Goal: Check status: Check status

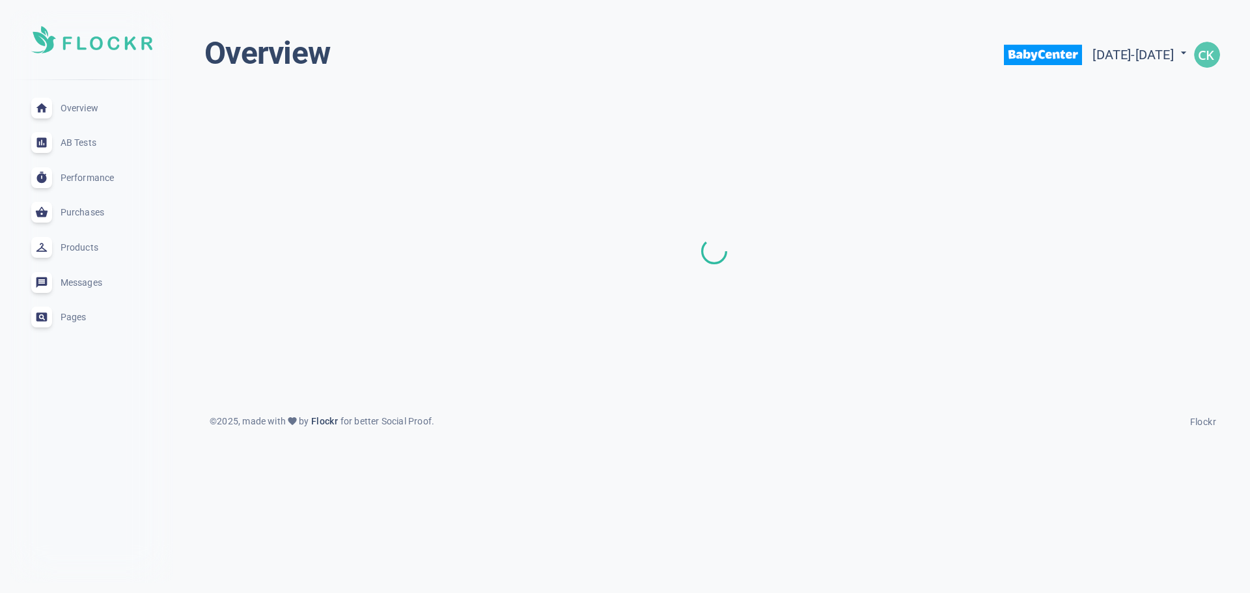
click at [71, 317] on span "Pages" at bounding box center [108, 317] width 94 height 0
click at [87, 143] on span "AB Tests" at bounding box center [108, 143] width 94 height 0
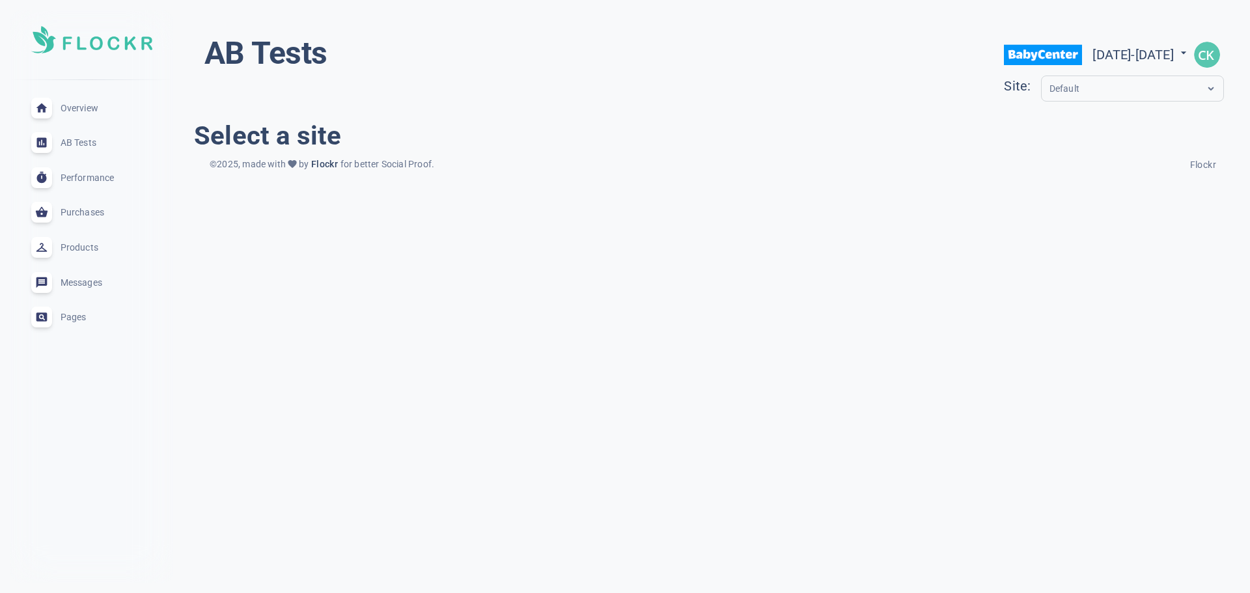
click at [88, 108] on span "Overview" at bounding box center [108, 108] width 94 height 0
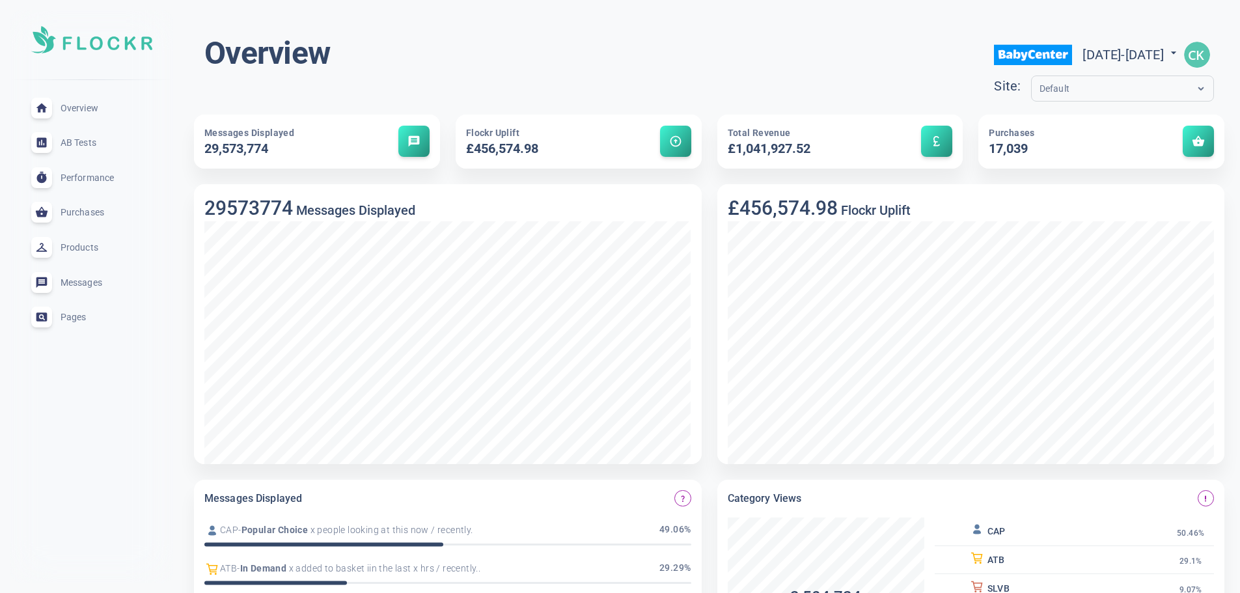
click at [1083, 59] on span "[DATE] - [DATE]" at bounding box center [1132, 55] width 98 height 16
select select "2025"
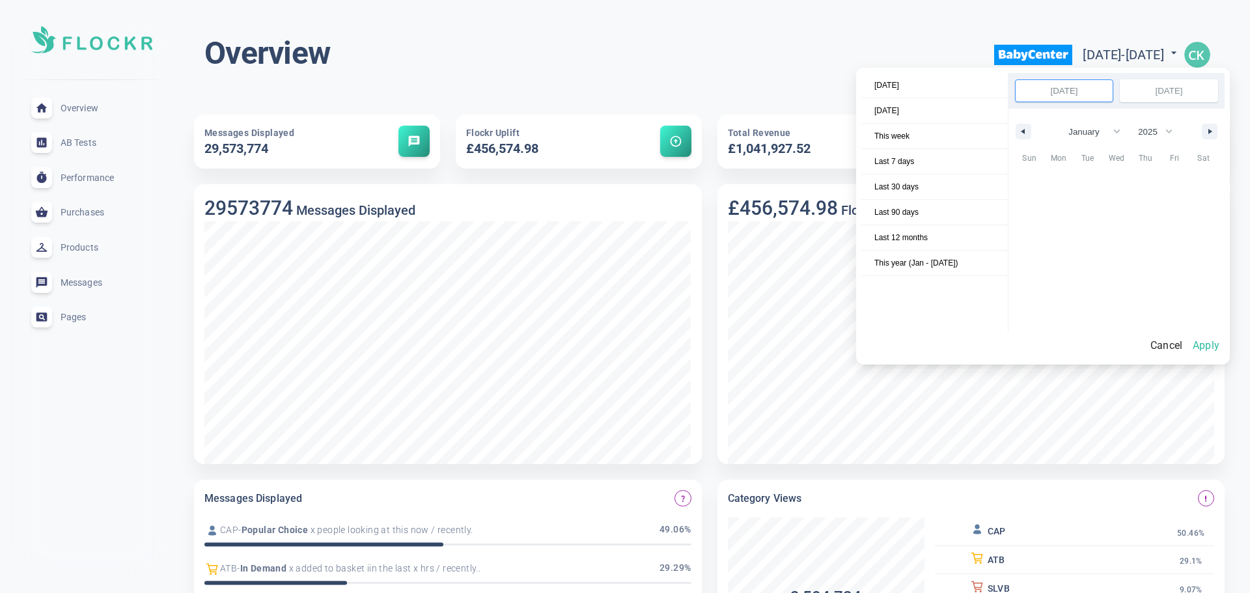
scroll to position [177518, 0]
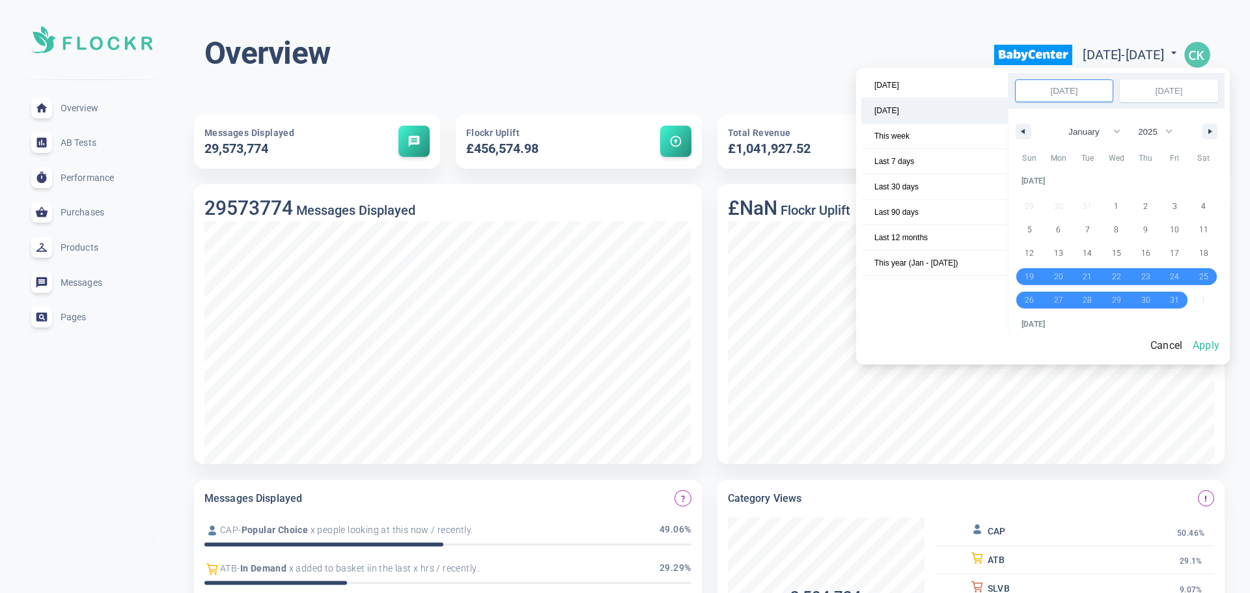
click at [907, 117] on span "[DATE]" at bounding box center [934, 110] width 146 height 25
select select "7"
select select "2025"
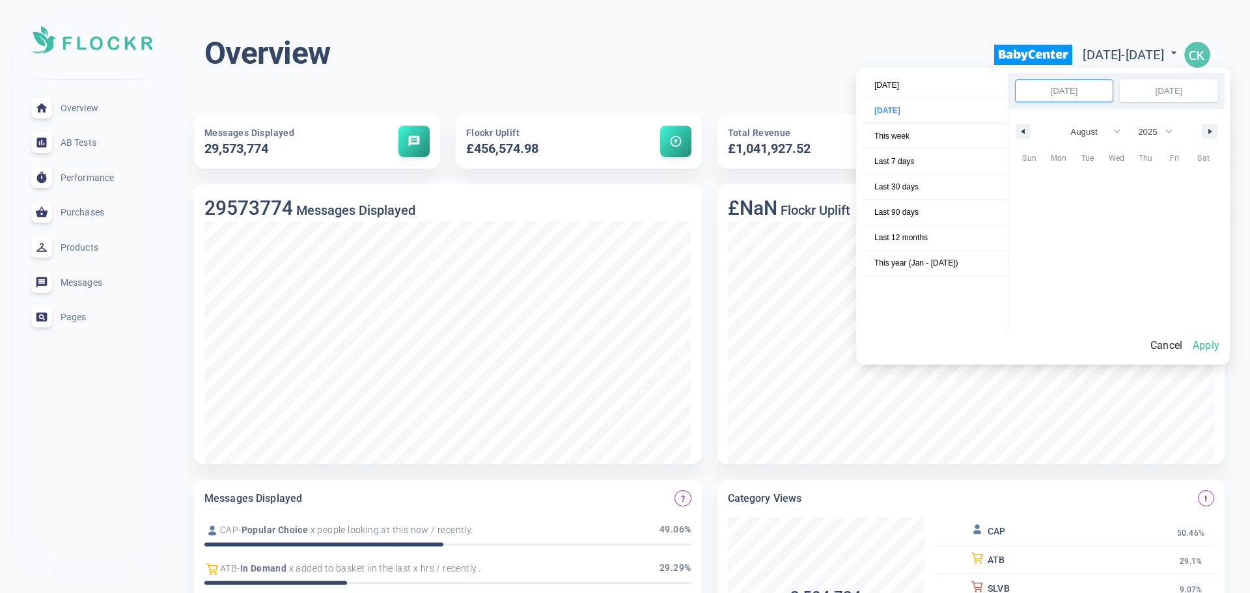
scroll to position [178546, 0]
click at [1216, 348] on button "Apply" at bounding box center [1206, 345] width 37 height 27
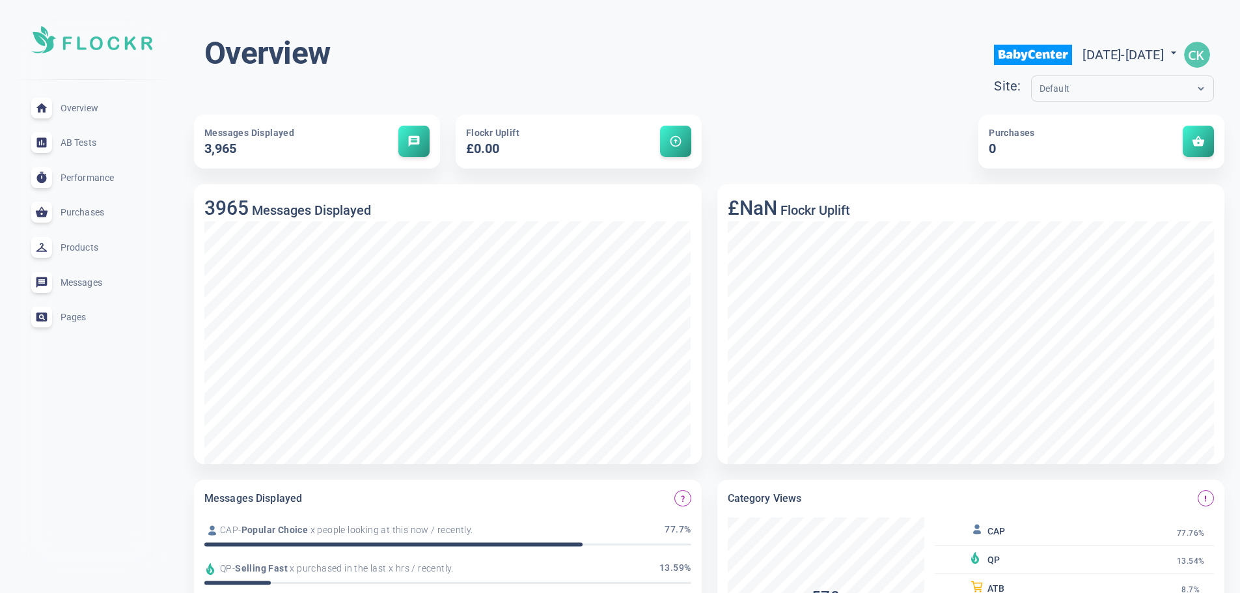
click at [1036, 102] on div "Site: Default" at bounding box center [1104, 91] width 220 height 31
click at [1083, 55] on span "[DATE] - [DATE]" at bounding box center [1132, 55] width 98 height 16
select select "7"
select select "2025"
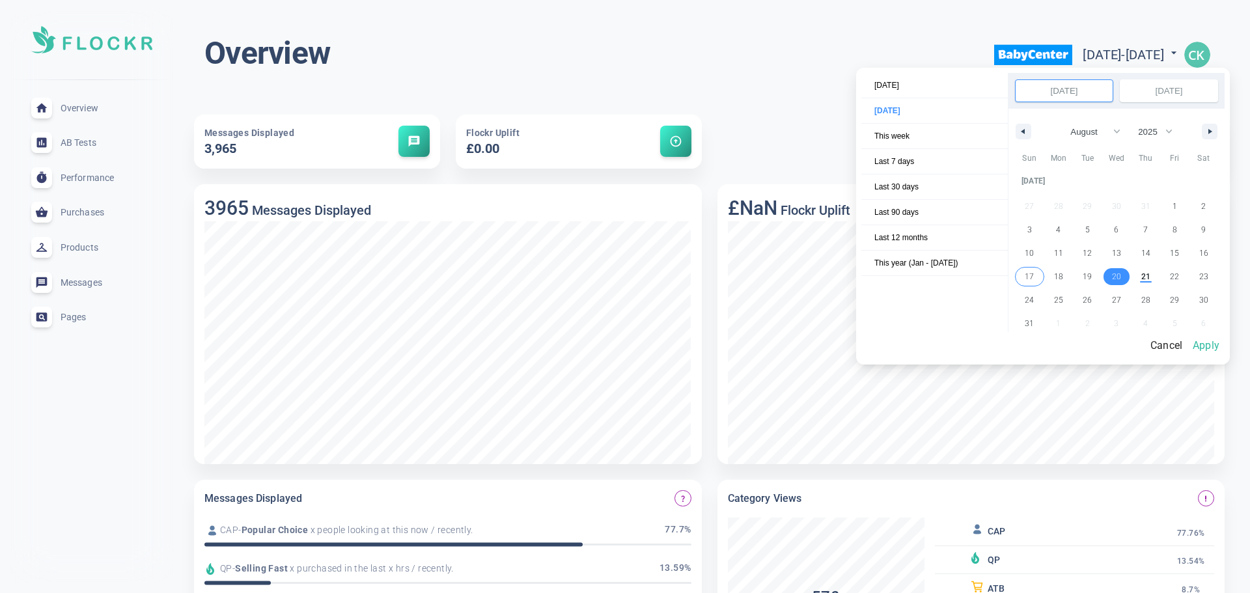
select select "7"
select select "2025"
select select "7"
select select "2025"
select select "7"
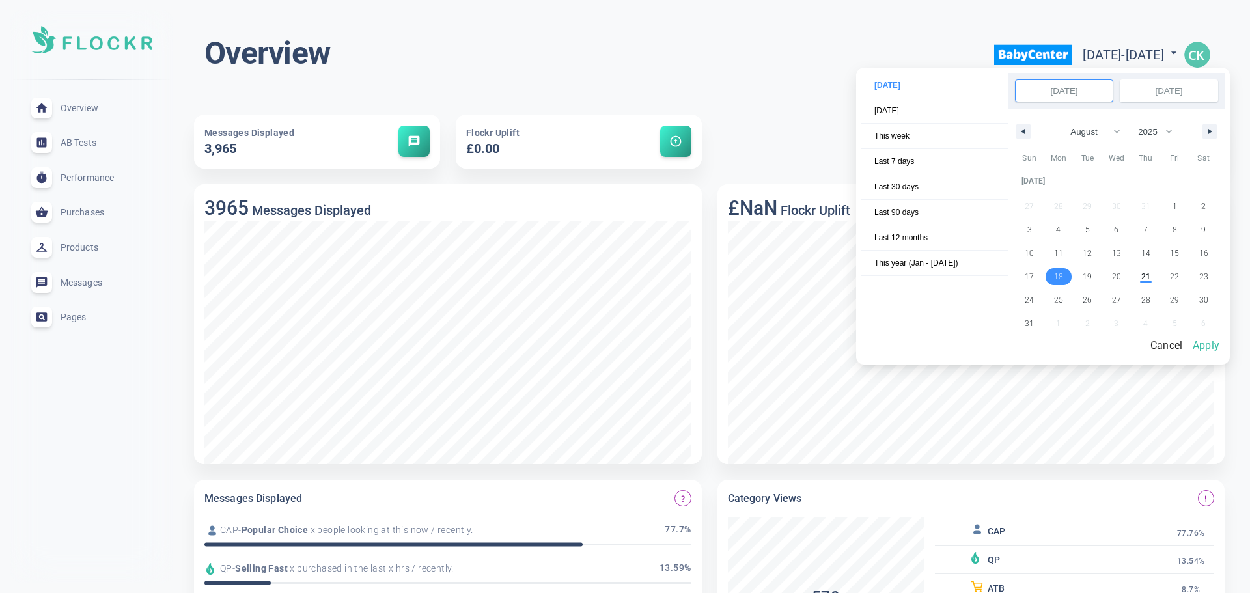
select select "2025"
select select "7"
select select "2025"
click at [1208, 343] on button "Apply" at bounding box center [1206, 345] width 37 height 27
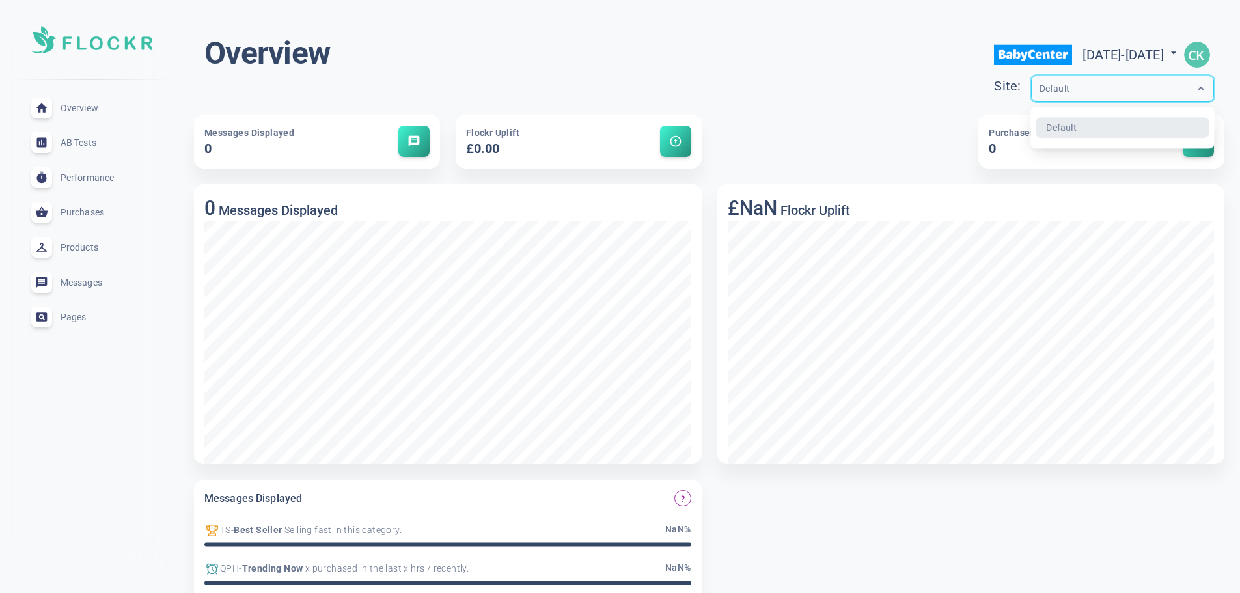
click at [1084, 95] on div "Default" at bounding box center [1110, 88] width 157 height 15
click at [1118, 57] on span "[DATE] - [DATE]" at bounding box center [1132, 55] width 98 height 16
select select "7"
select select "2025"
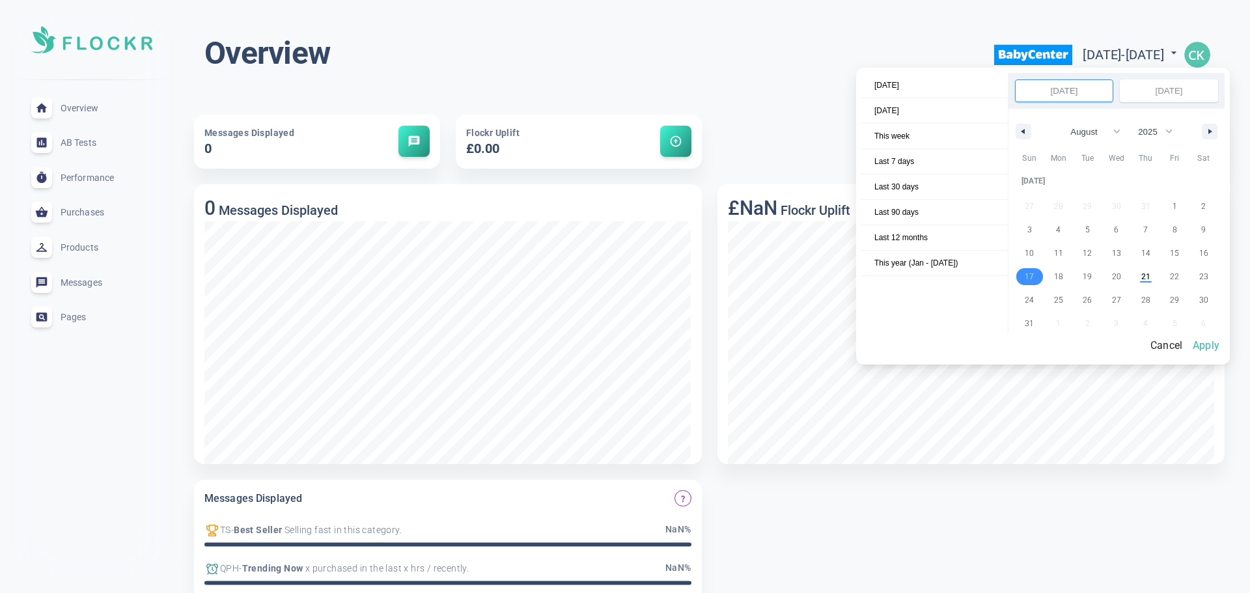
select select "7"
select select "2025"
click at [1214, 342] on button "Apply" at bounding box center [1206, 345] width 37 height 27
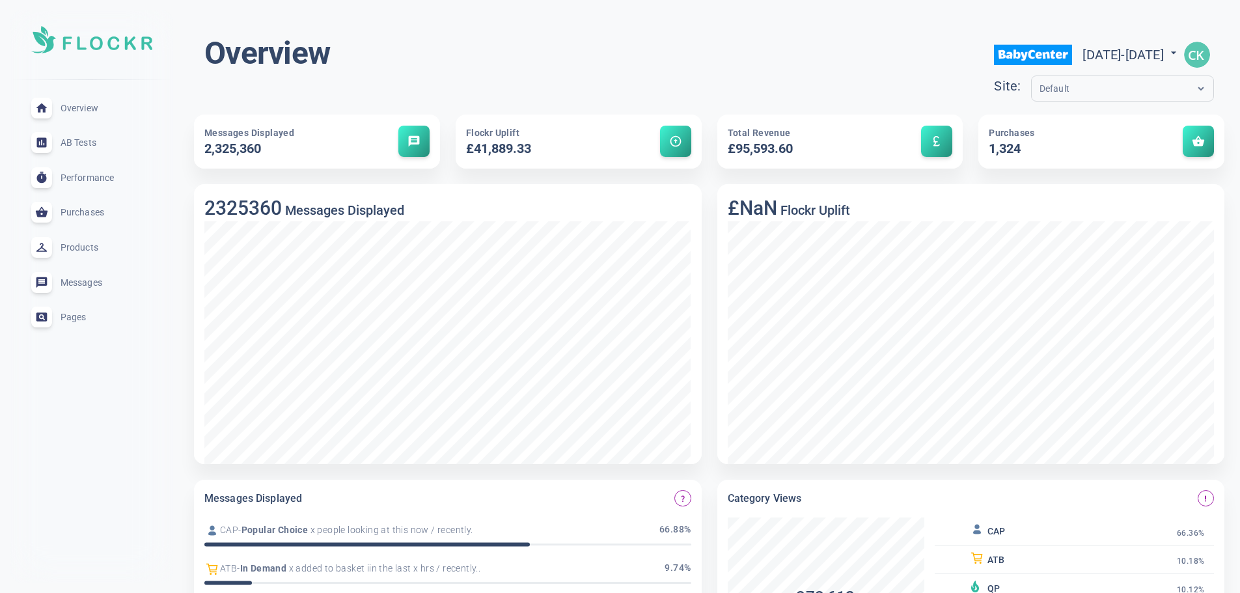
click at [1040, 86] on input "text" at bounding box center [1092, 88] width 104 height 15
click at [1083, 61] on span "[DATE] - [DATE]" at bounding box center [1132, 55] width 98 height 16
select select "7"
select select "2025"
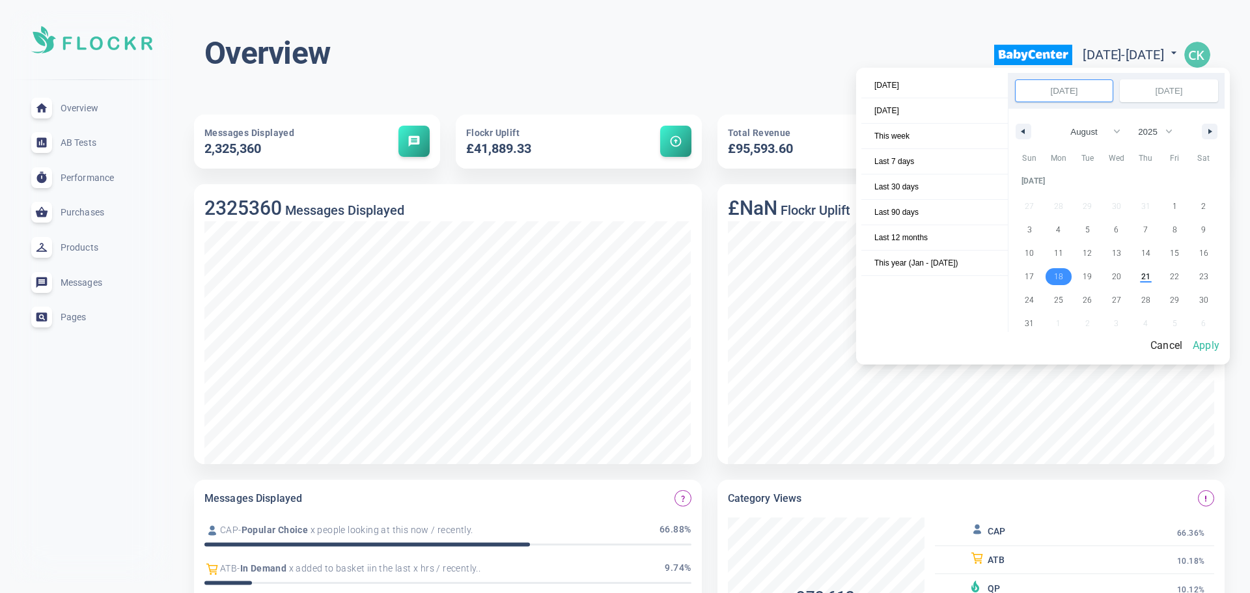
select select "7"
select select "2025"
select select "7"
select select "2025"
click at [1210, 342] on button "Apply" at bounding box center [1206, 345] width 37 height 27
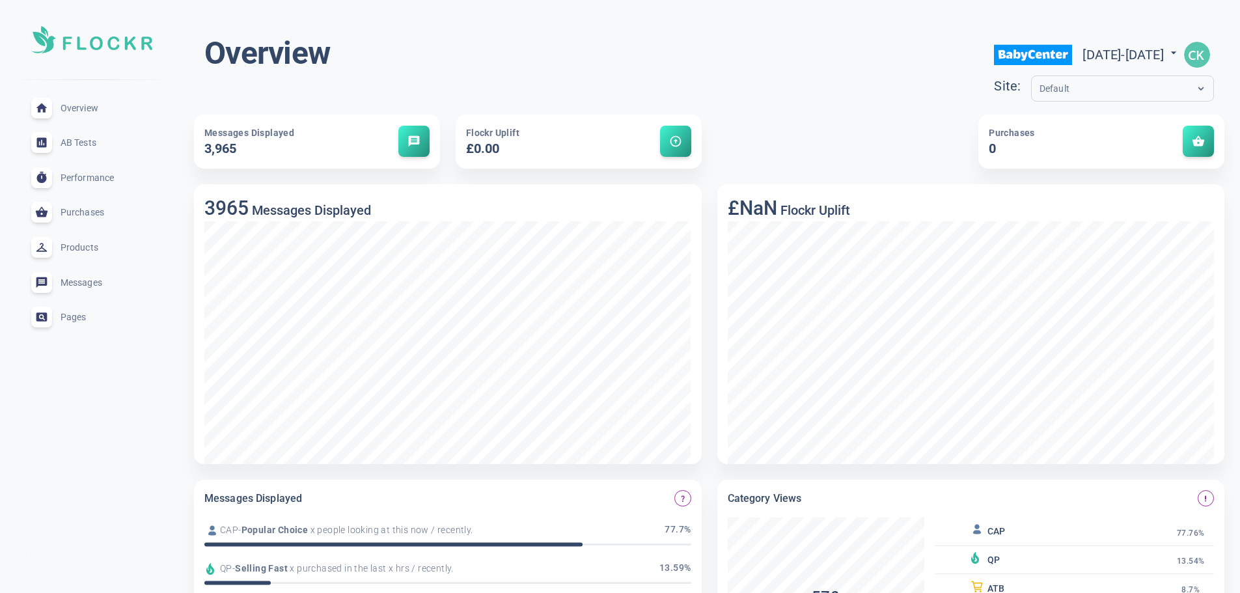
click at [1061, 83] on div "Default" at bounding box center [1110, 88] width 157 height 15
click at [1083, 63] on div "[DATE] - [DATE]" at bounding box center [1132, 54] width 98 height 21
click at [1083, 56] on span "[DATE] - [DATE]" at bounding box center [1132, 55] width 98 height 16
select select "7"
select select "2025"
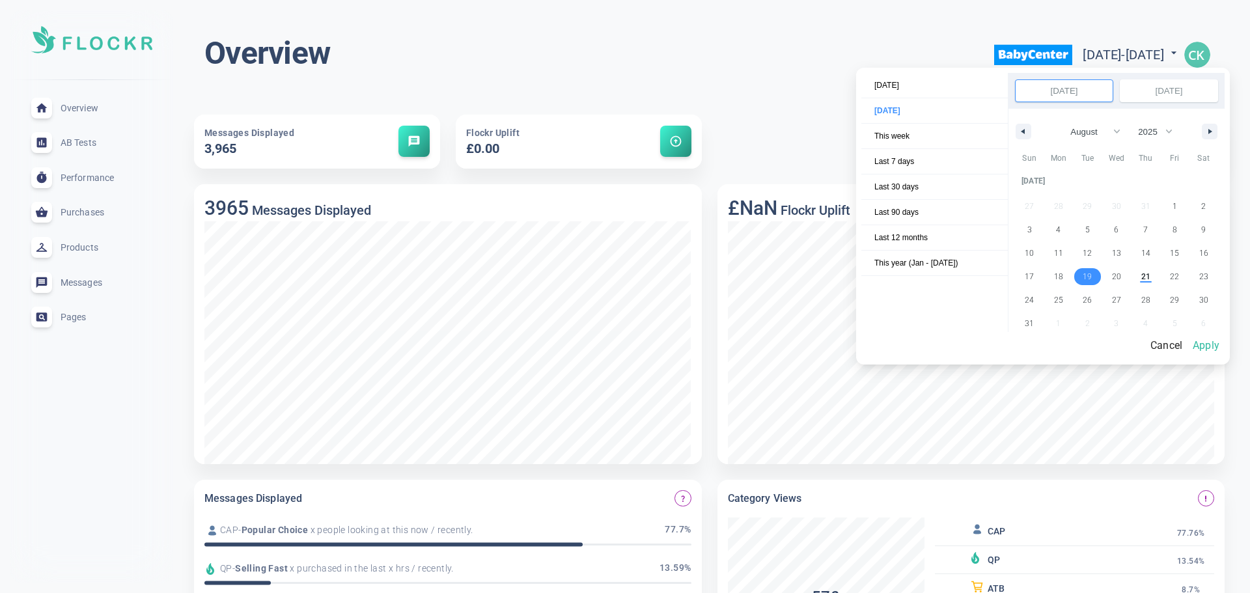
select select "7"
select select "2025"
click at [1216, 342] on button "Apply" at bounding box center [1206, 345] width 37 height 27
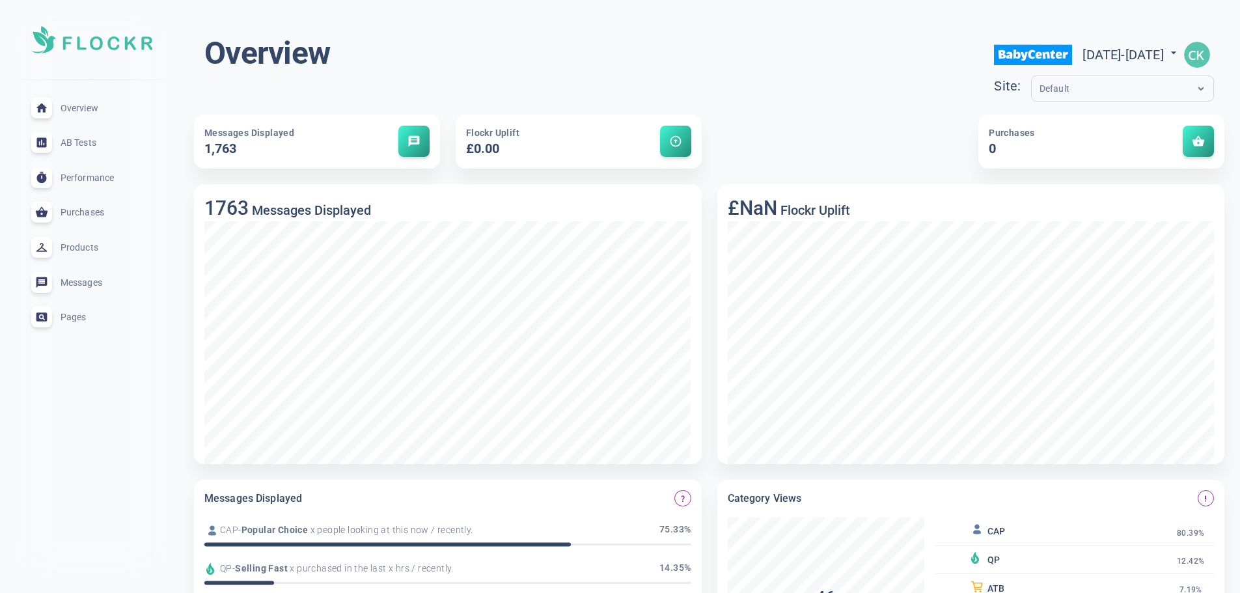
click at [1102, 57] on span "[DATE] - [DATE]" at bounding box center [1132, 55] width 98 height 16
select select "7"
select select "2025"
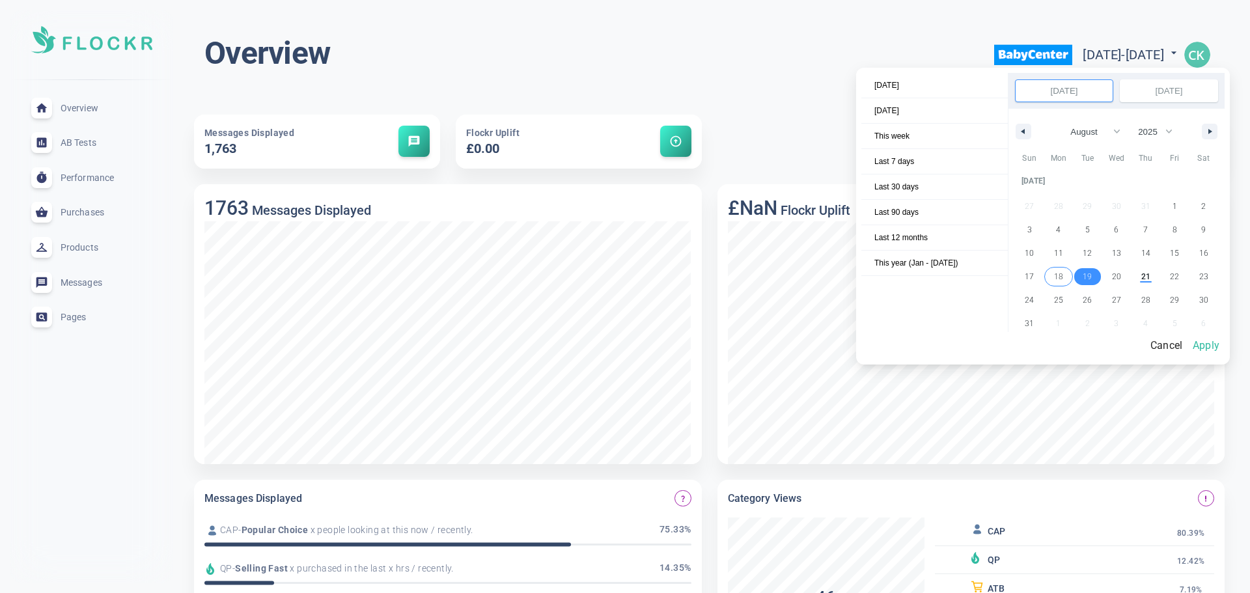
select select "7"
select select "2025"
click at [1212, 344] on button "Apply" at bounding box center [1206, 345] width 37 height 27
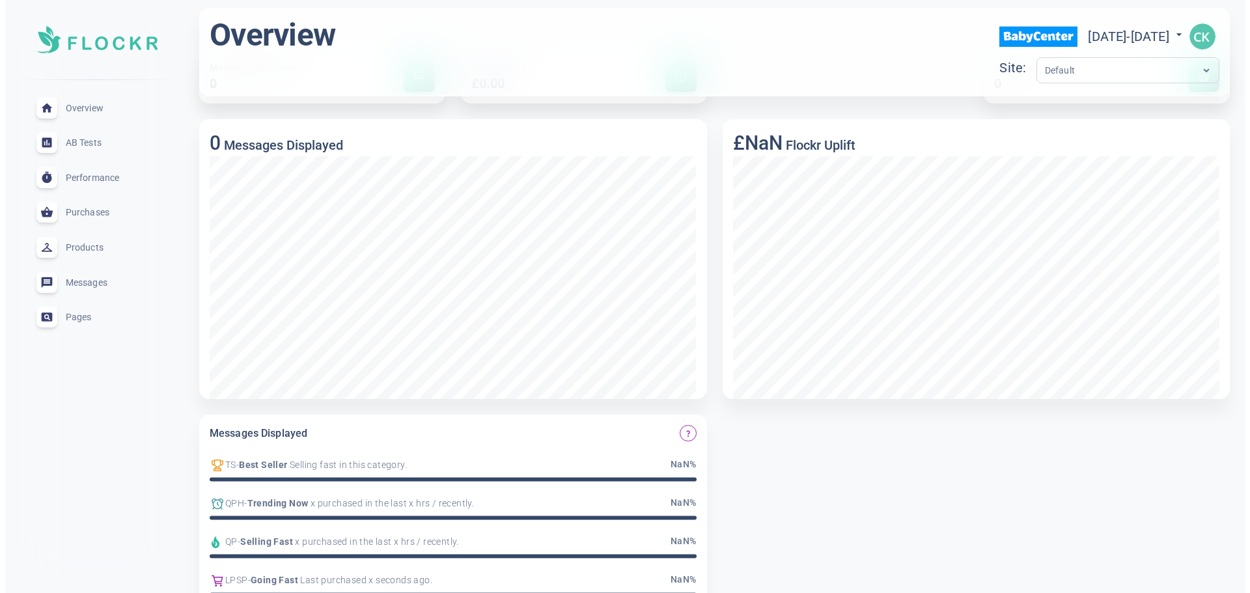
scroll to position [0, 0]
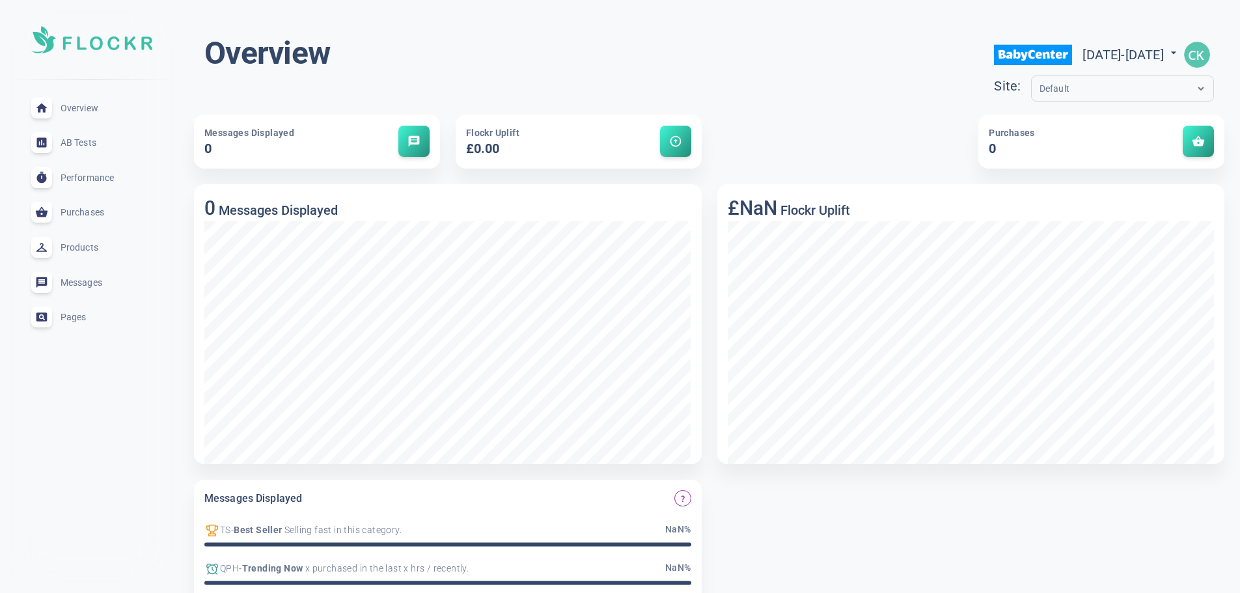
click at [1097, 94] on div "Default" at bounding box center [1110, 88] width 157 height 15
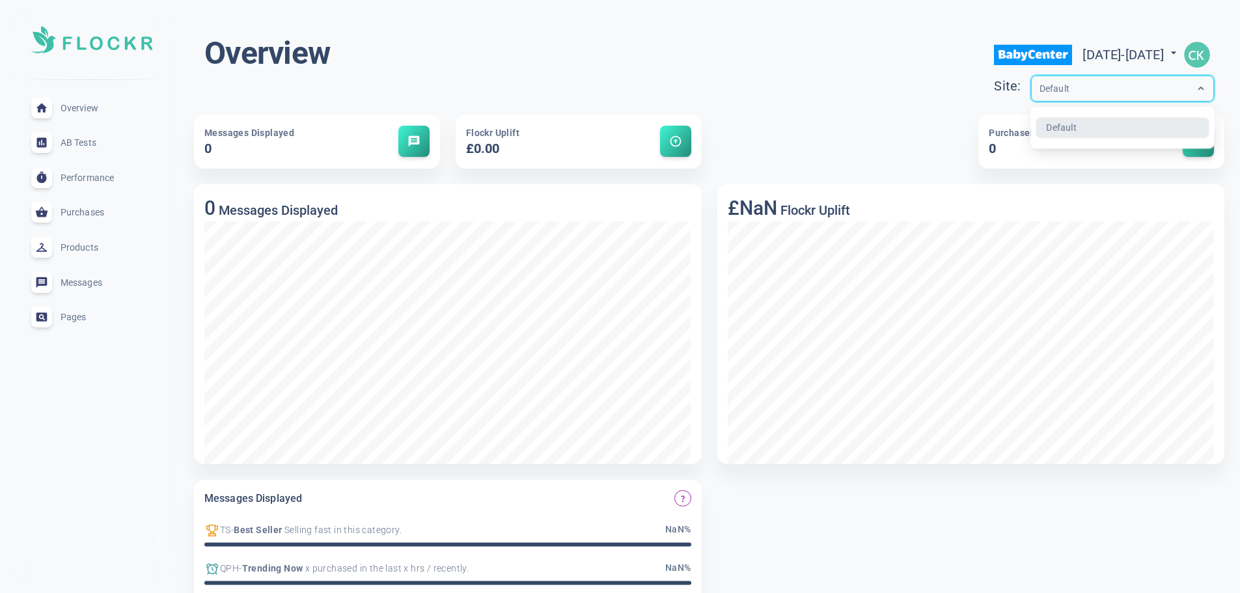
click at [1040, 87] on input "text" at bounding box center [1092, 88] width 104 height 15
click at [1208, 83] on div at bounding box center [1201, 88] width 25 height 25
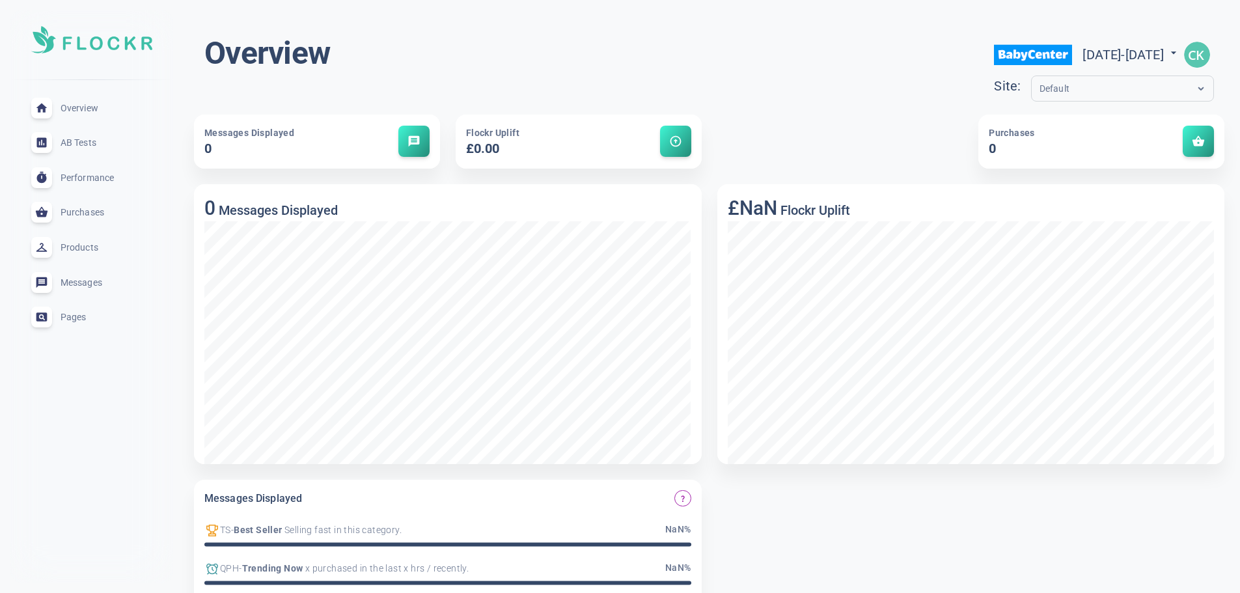
click at [1083, 47] on span "[DATE] - [DATE]" at bounding box center [1132, 55] width 98 height 16
select select "7"
select select "2025"
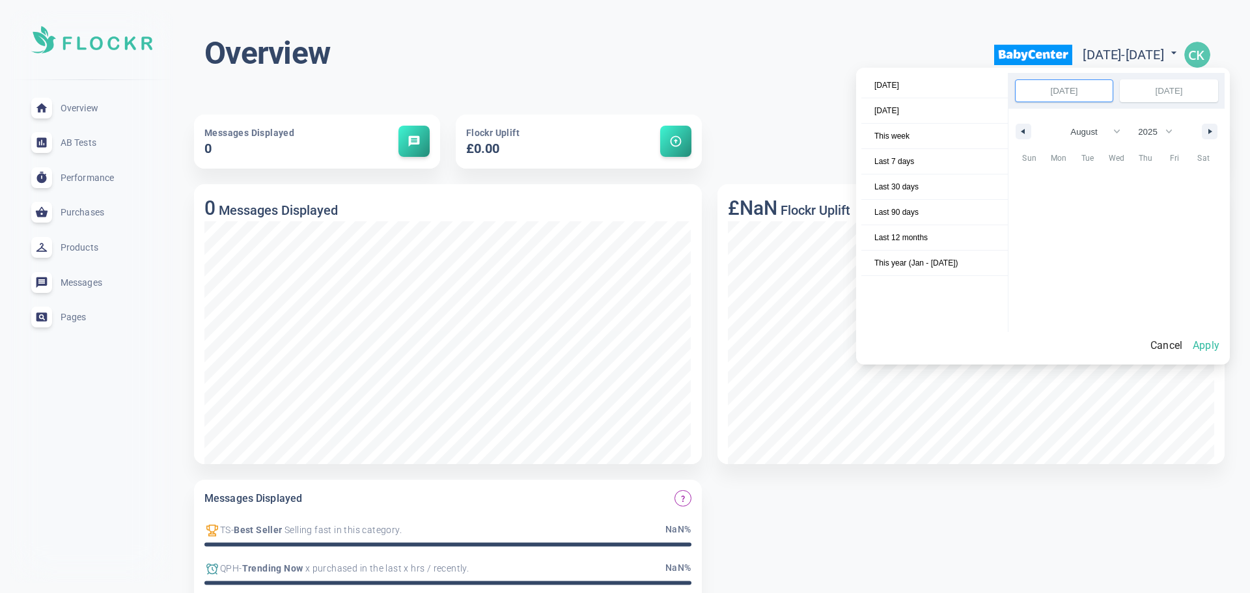
scroll to position [178546, 0]
select select "7"
select select "2025"
click at [1210, 342] on button "Apply" at bounding box center [1206, 345] width 37 height 27
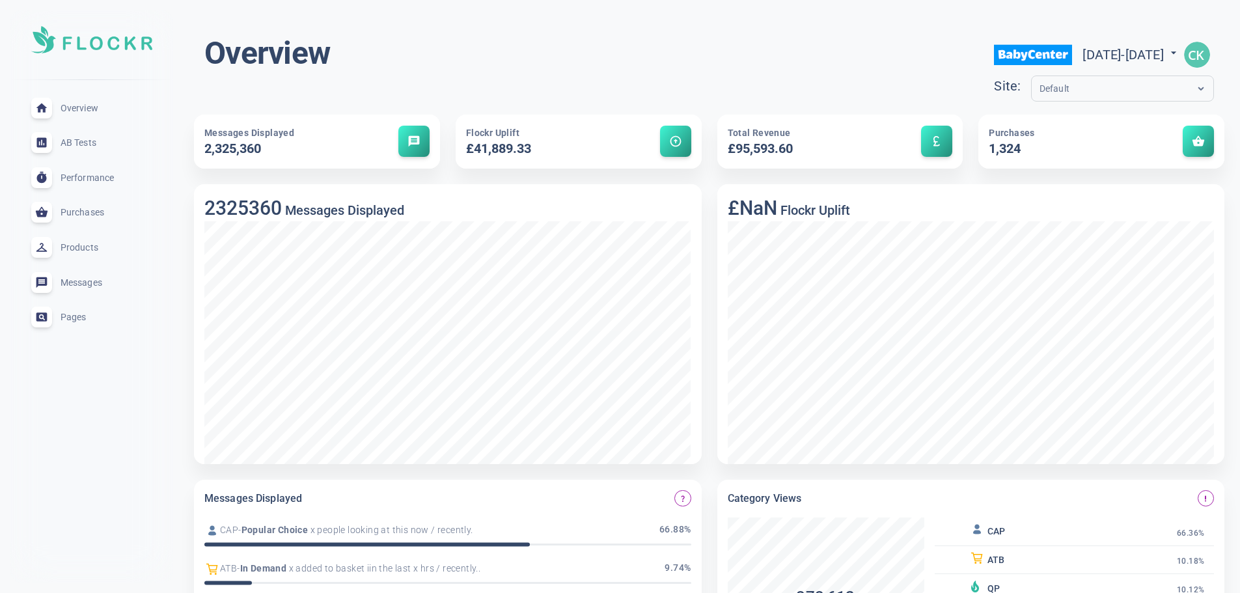
click at [1083, 59] on span "[DATE] - [DATE]" at bounding box center [1132, 55] width 98 height 16
select select "7"
select select "2025"
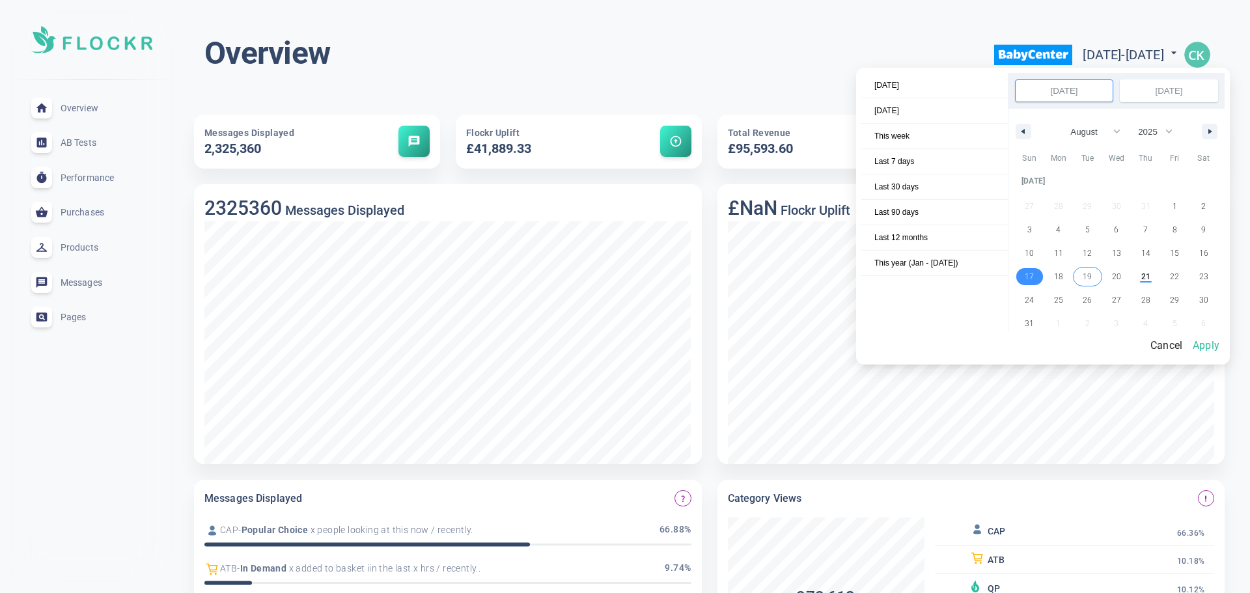
select select "7"
select select "2025"
click at [1213, 349] on button "Apply" at bounding box center [1206, 345] width 37 height 27
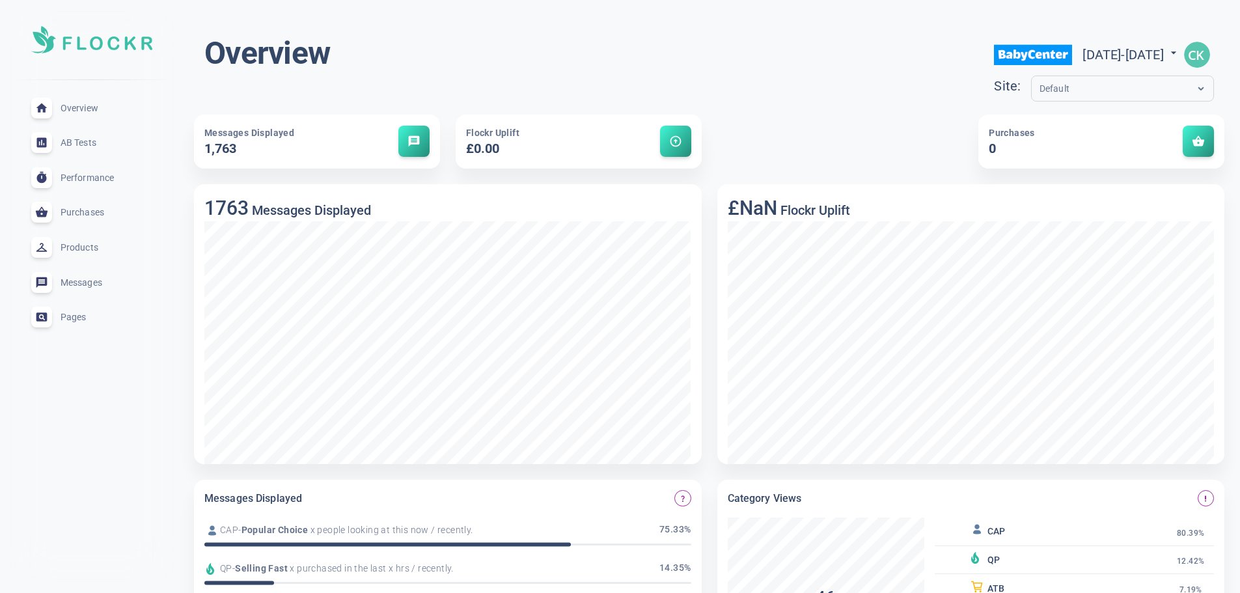
click at [1076, 87] on div "Default" at bounding box center [1110, 88] width 157 height 15
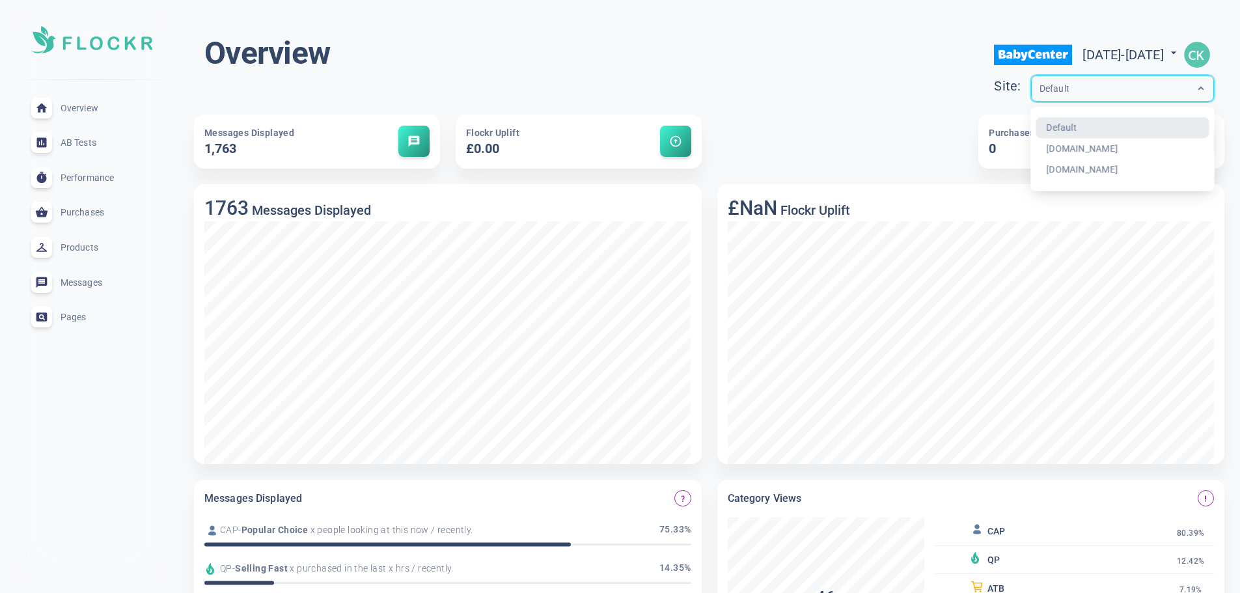
click at [1093, 57] on span "[DATE] - [DATE]" at bounding box center [1132, 55] width 98 height 16
select select "7"
select select "2025"
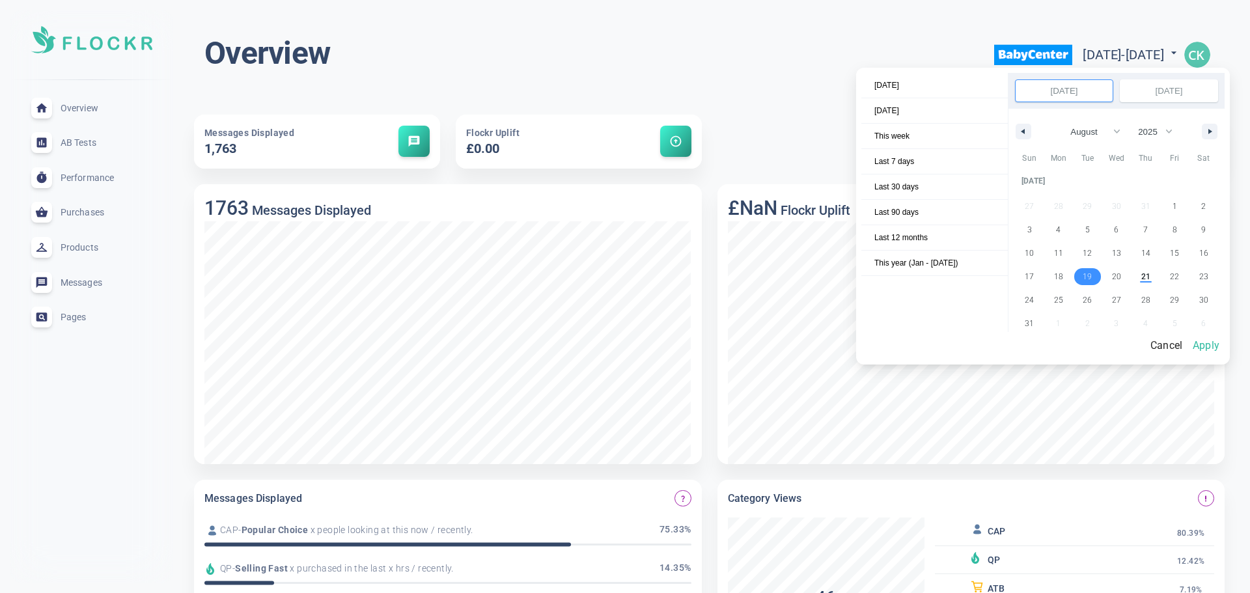
click at [1050, 43] on div at bounding box center [625, 296] width 1250 height 593
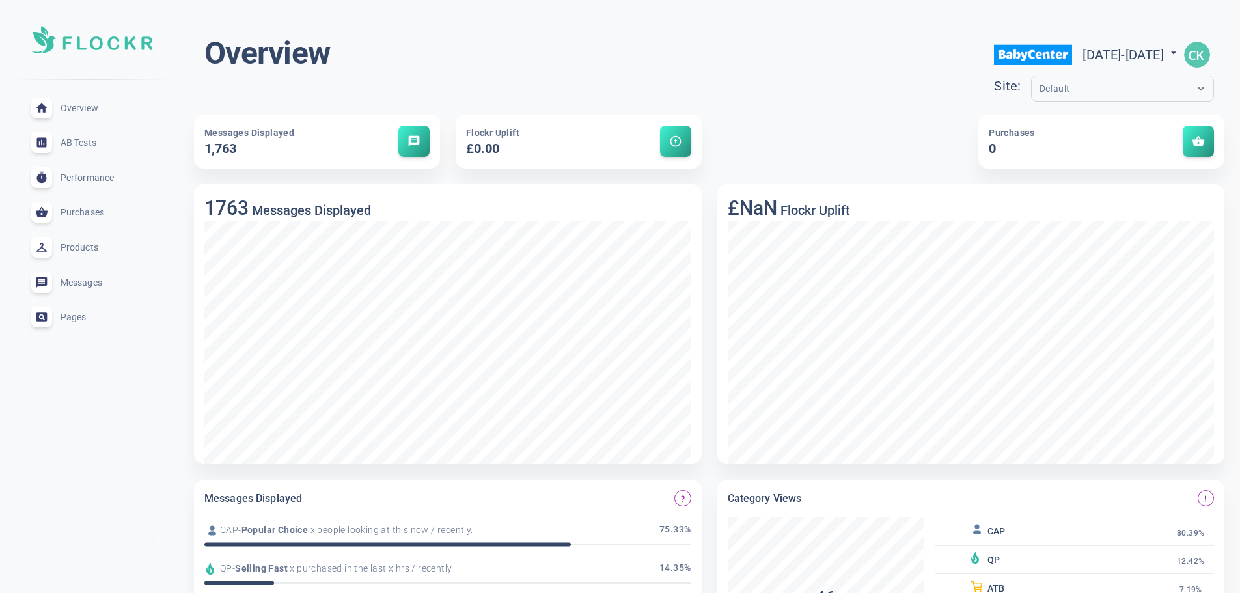
click at [1040, 90] on input "text" at bounding box center [1092, 88] width 104 height 15
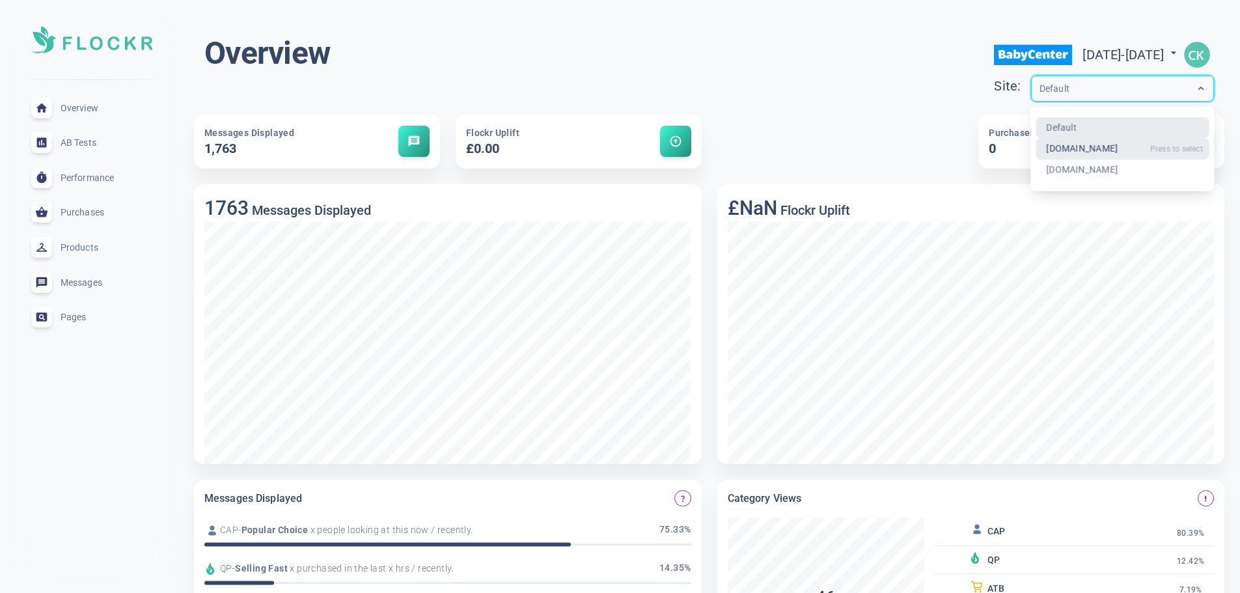
click at [1036, 145] on div "[DOMAIN_NAME]" at bounding box center [1123, 149] width 174 height 21
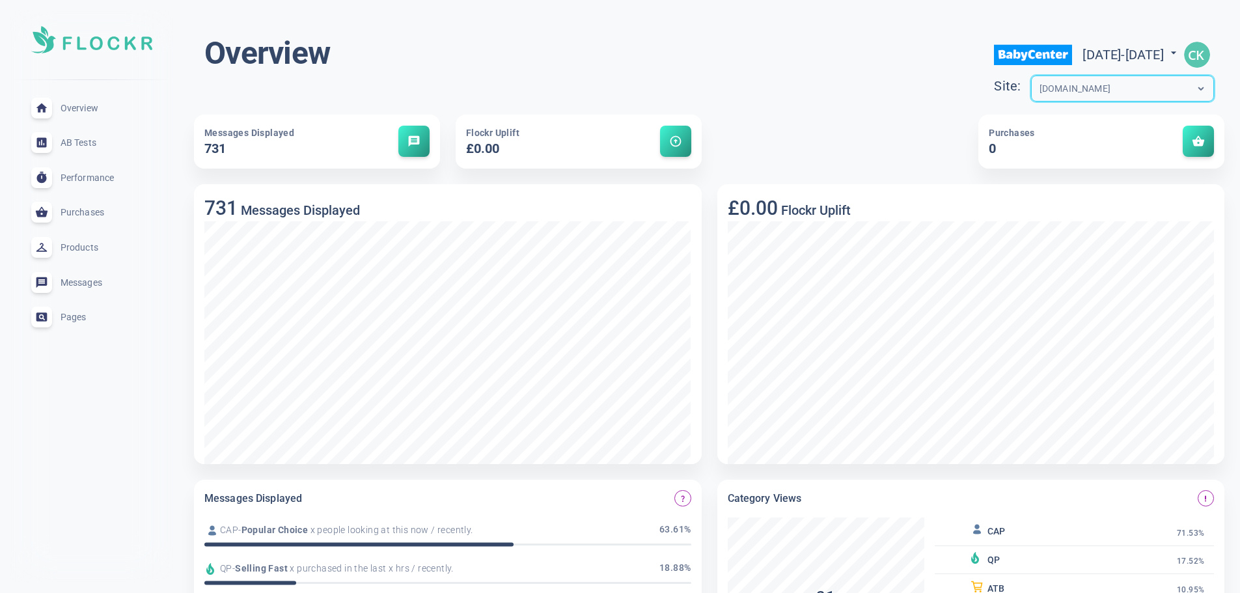
click at [1040, 89] on input "text" at bounding box center [1092, 88] width 104 height 15
click at [1036, 165] on div "[DOMAIN_NAME]" at bounding box center [1123, 170] width 174 height 21
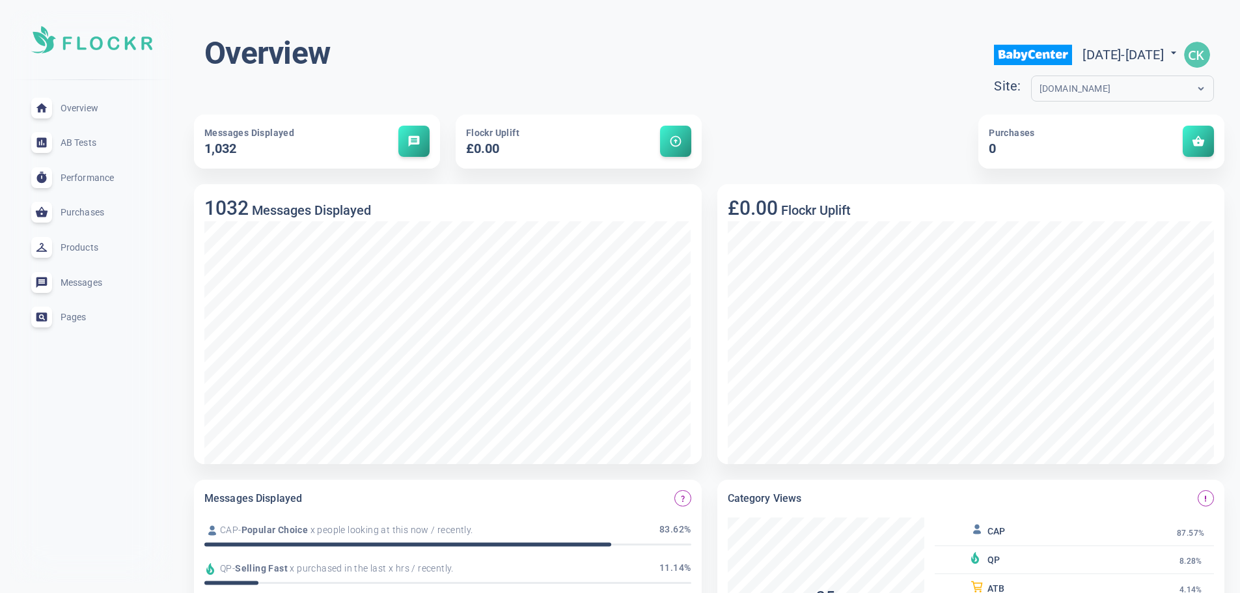
click at [1083, 49] on span "[DATE] - [DATE]" at bounding box center [1132, 55] width 98 height 16
select select "7"
select select "2025"
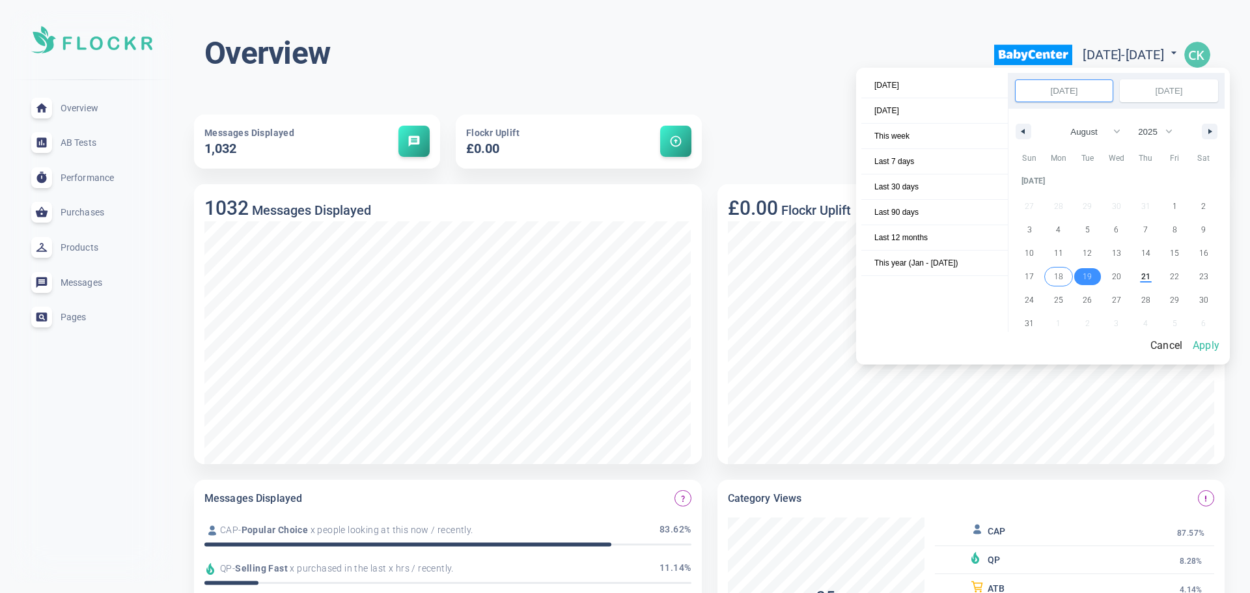
select select "7"
select select "2025"
select select "7"
select select "2025"
select select "7"
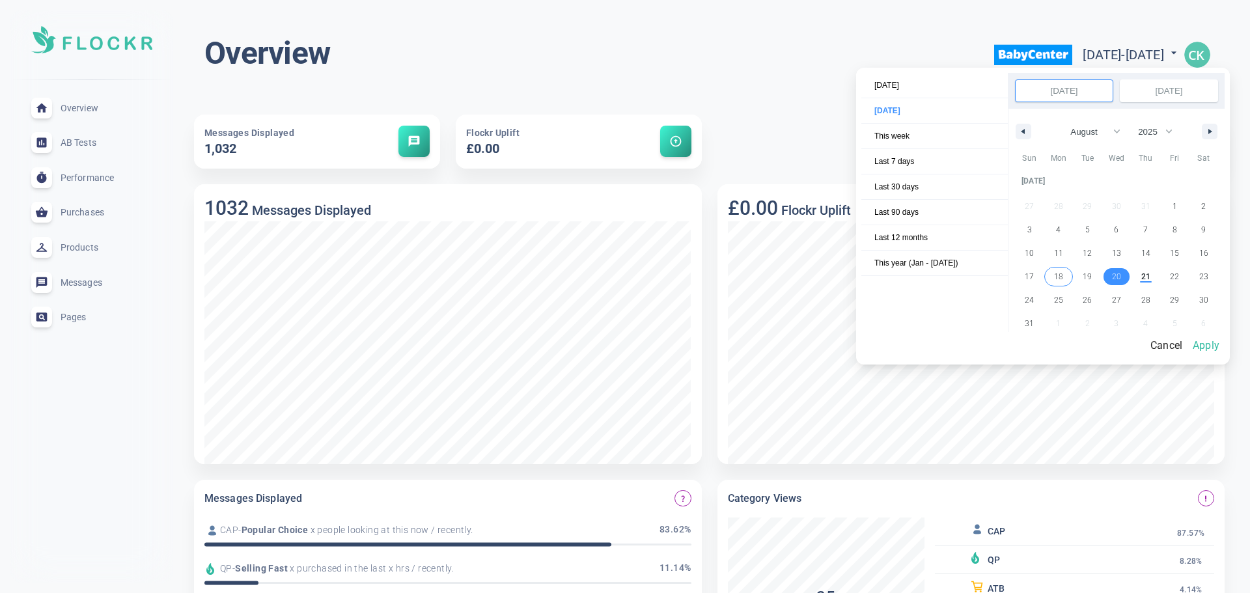
select select "2025"
select select "7"
select select "2025"
click at [1059, 89] on input "[DATE]" at bounding box center [1064, 90] width 97 height 21
select select "7"
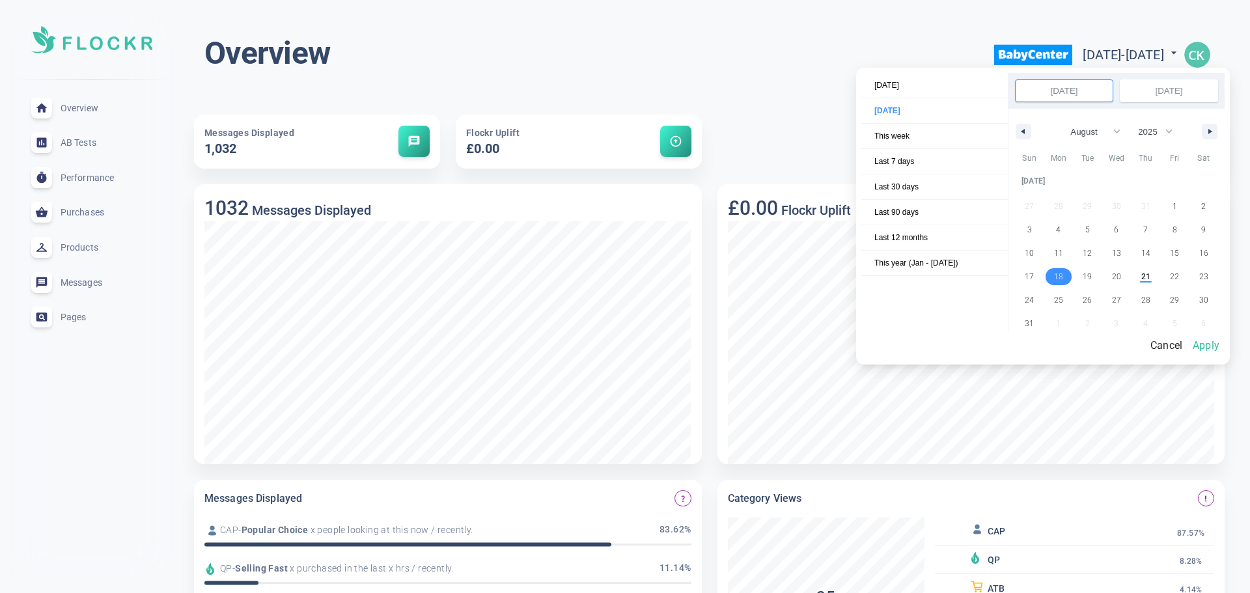
select select "2025"
click at [1158, 72] on div "[DATE] [DATE] This week Last 7 days Last 30 days Last 90 days Last 12 months Th…" at bounding box center [1043, 216] width 374 height 297
click at [1163, 94] on input "[DATE]" at bounding box center [1168, 90] width 97 height 21
select select "7"
select select "2025"
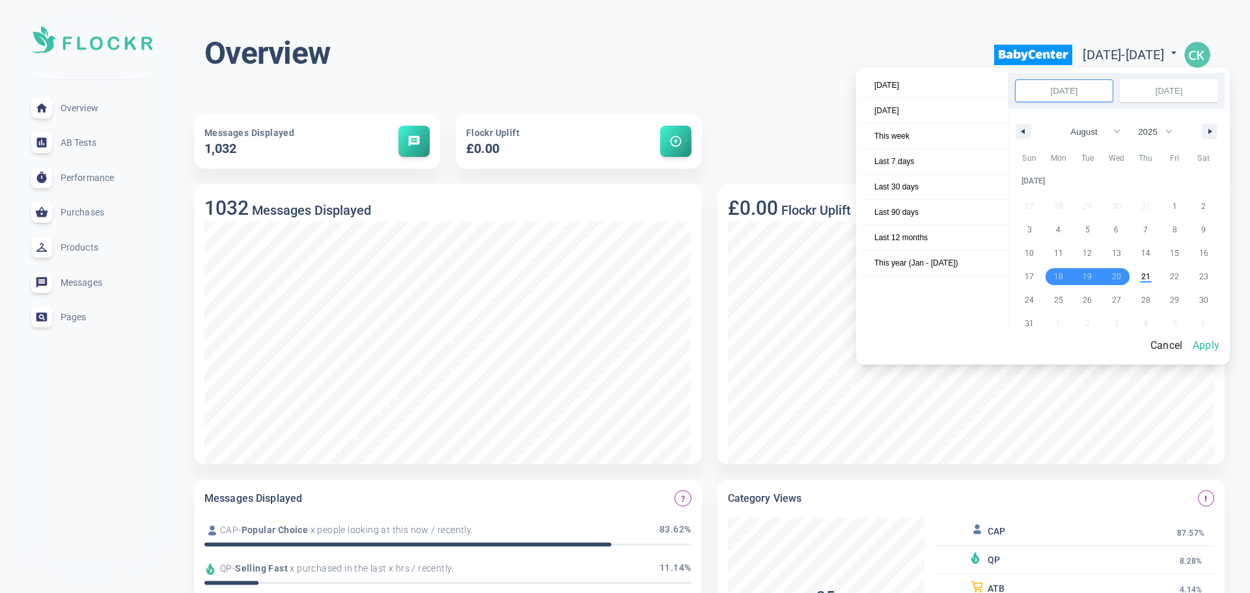
click at [1219, 339] on button "Apply" at bounding box center [1206, 345] width 37 height 27
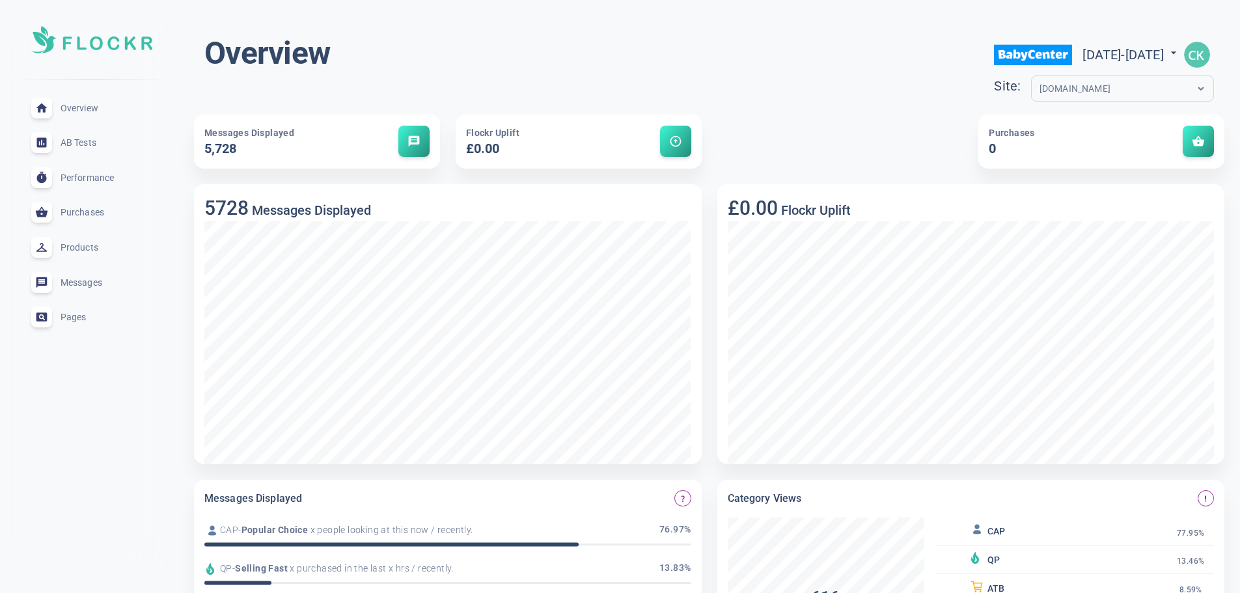
click at [1040, 94] on input "text" at bounding box center [1092, 88] width 104 height 15
click at [1083, 60] on span "[DATE] - [DATE]" at bounding box center [1132, 55] width 98 height 16
select select "7"
select select "2025"
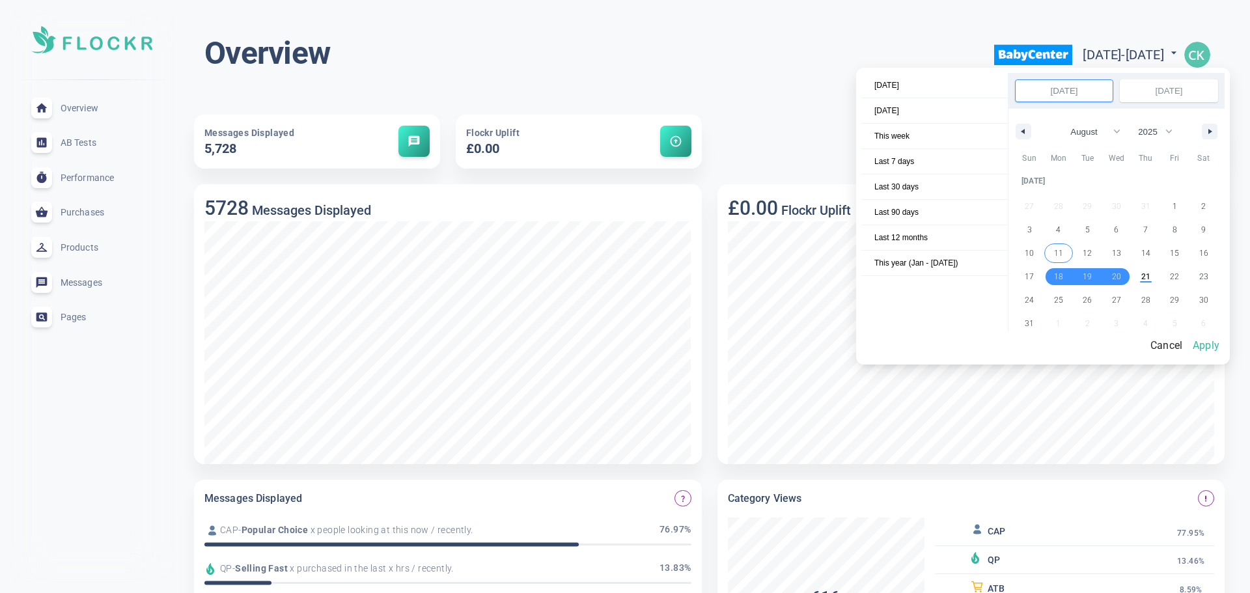
select select "7"
select select "2025"
click at [1182, 85] on input "[DATE]" at bounding box center [1168, 90] width 97 height 21
select select "7"
select select "2025"
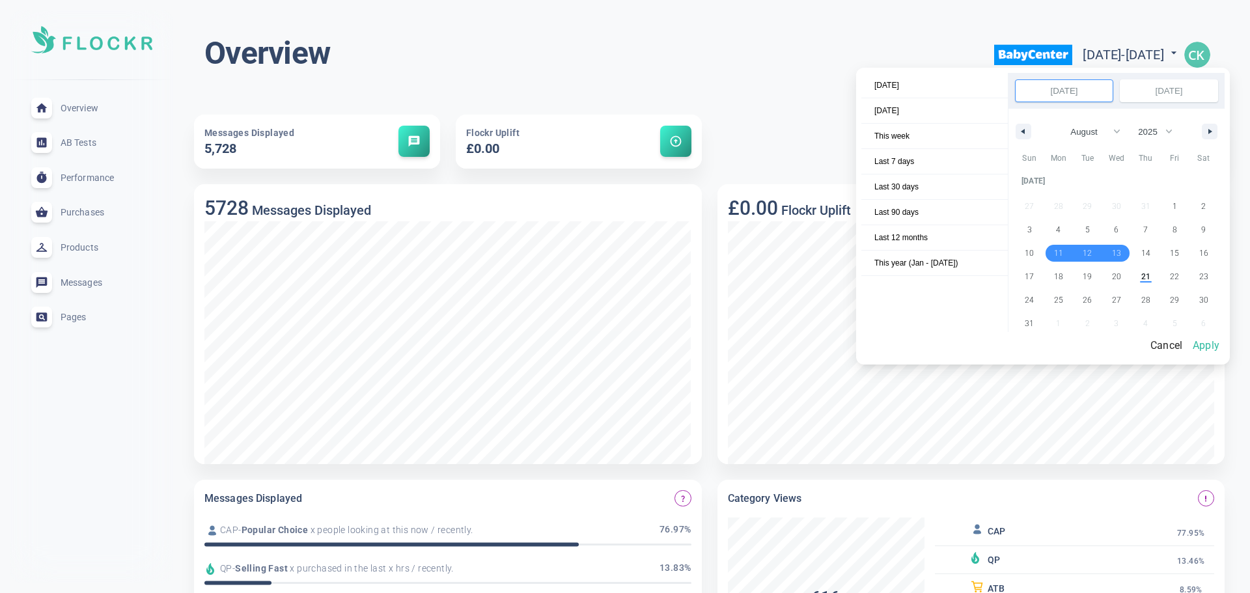
click at [1220, 343] on button "Apply" at bounding box center [1206, 345] width 37 height 27
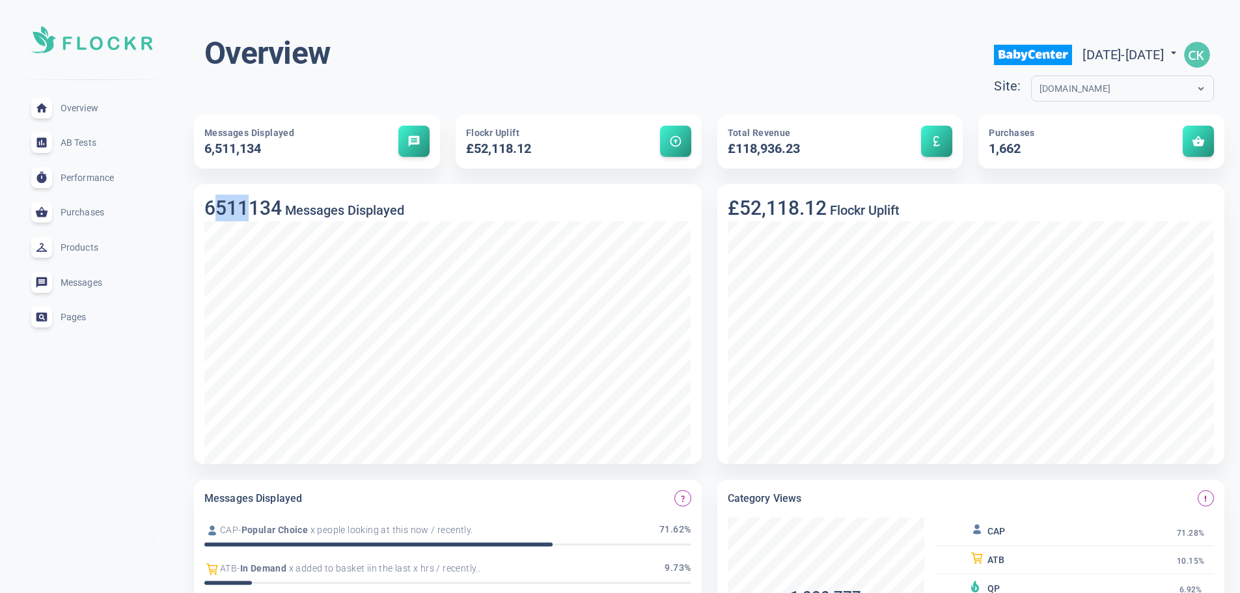
drag, startPoint x: 245, startPoint y: 216, endPoint x: 210, endPoint y: 206, distance: 36.5
click at [210, 206] on h3 "6511134" at bounding box center [242, 208] width 77 height 23
